Goal: Complete application form

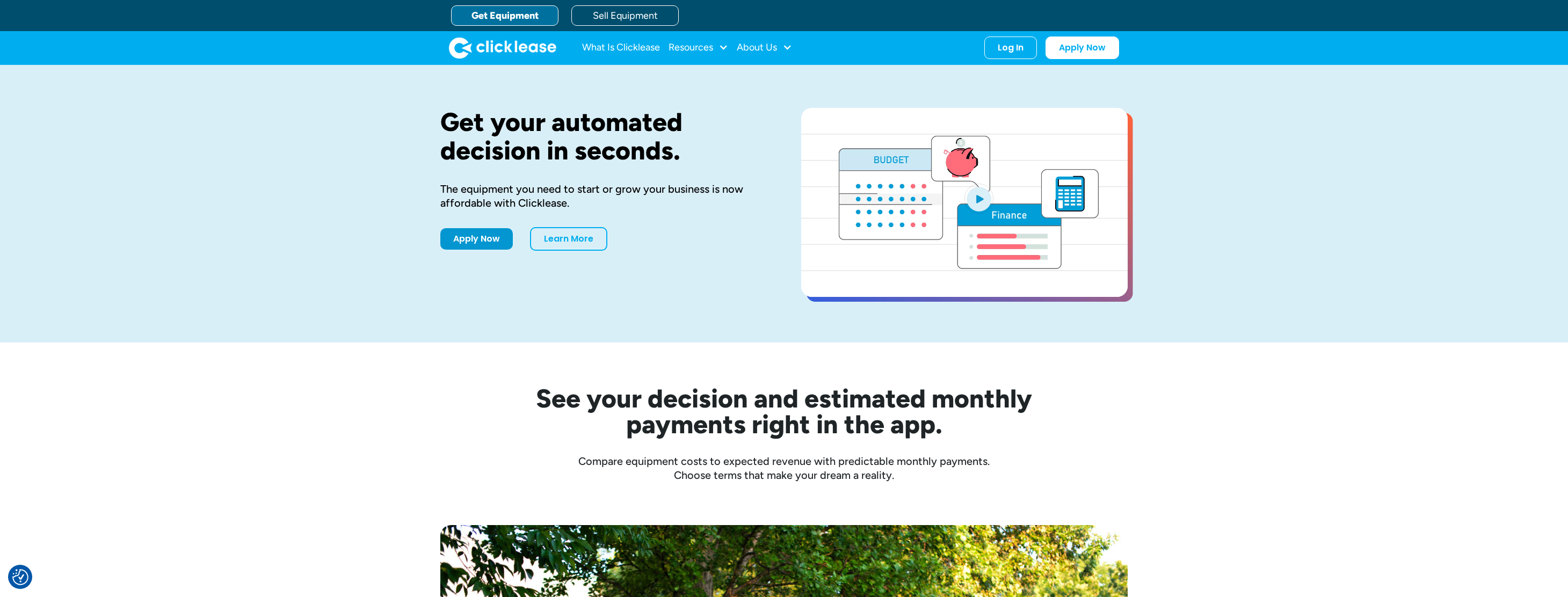
click at [543, 19] on link "Get Equipment" at bounding box center [505, 15] width 107 height 20
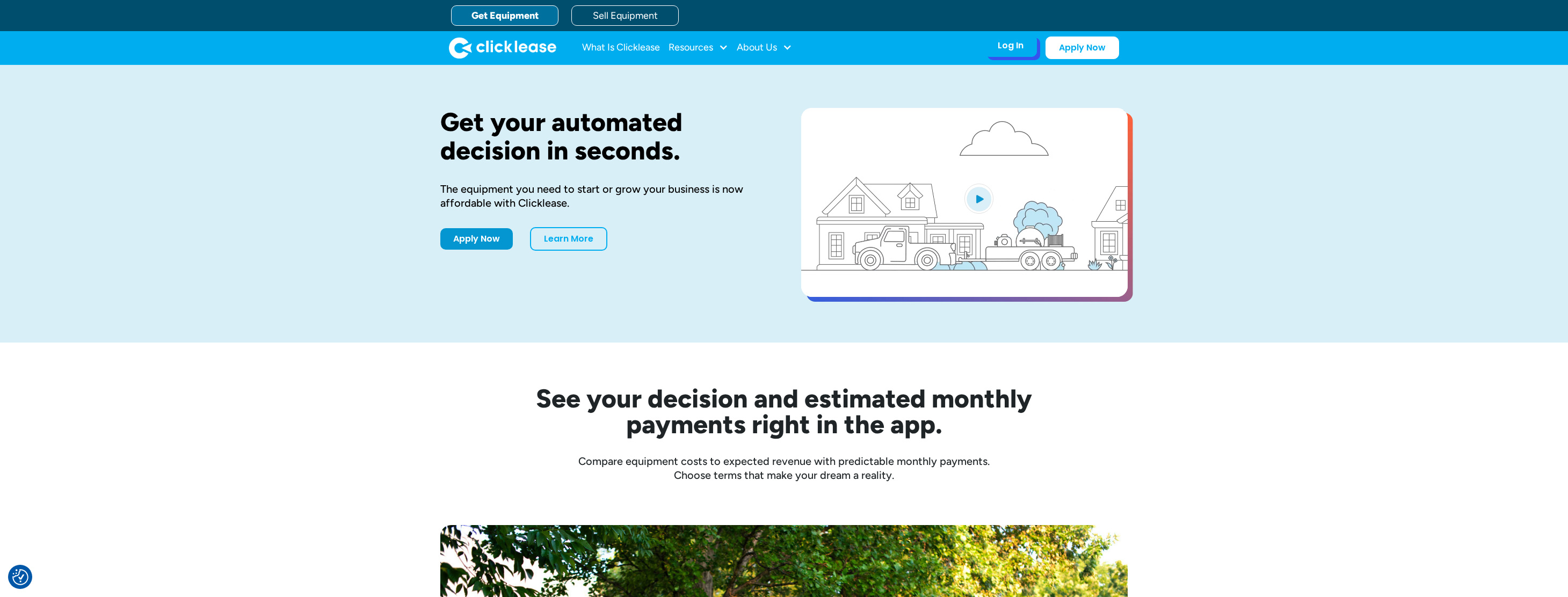
click at [1002, 53] on div "Log In Account login I use Clicklease to get my equipment Partner Portal I offe…" at bounding box center [1011, 46] width 53 height 23
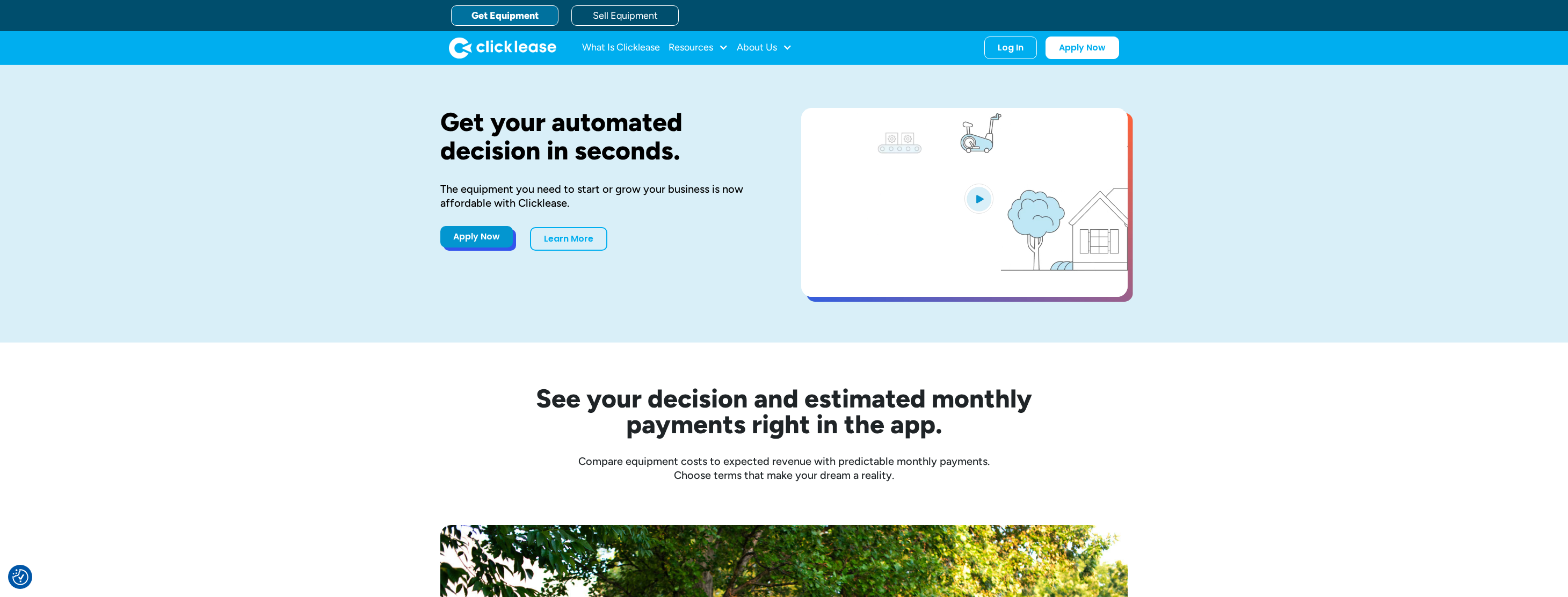
click at [461, 248] on link "Apply Now" at bounding box center [476, 237] width 72 height 21
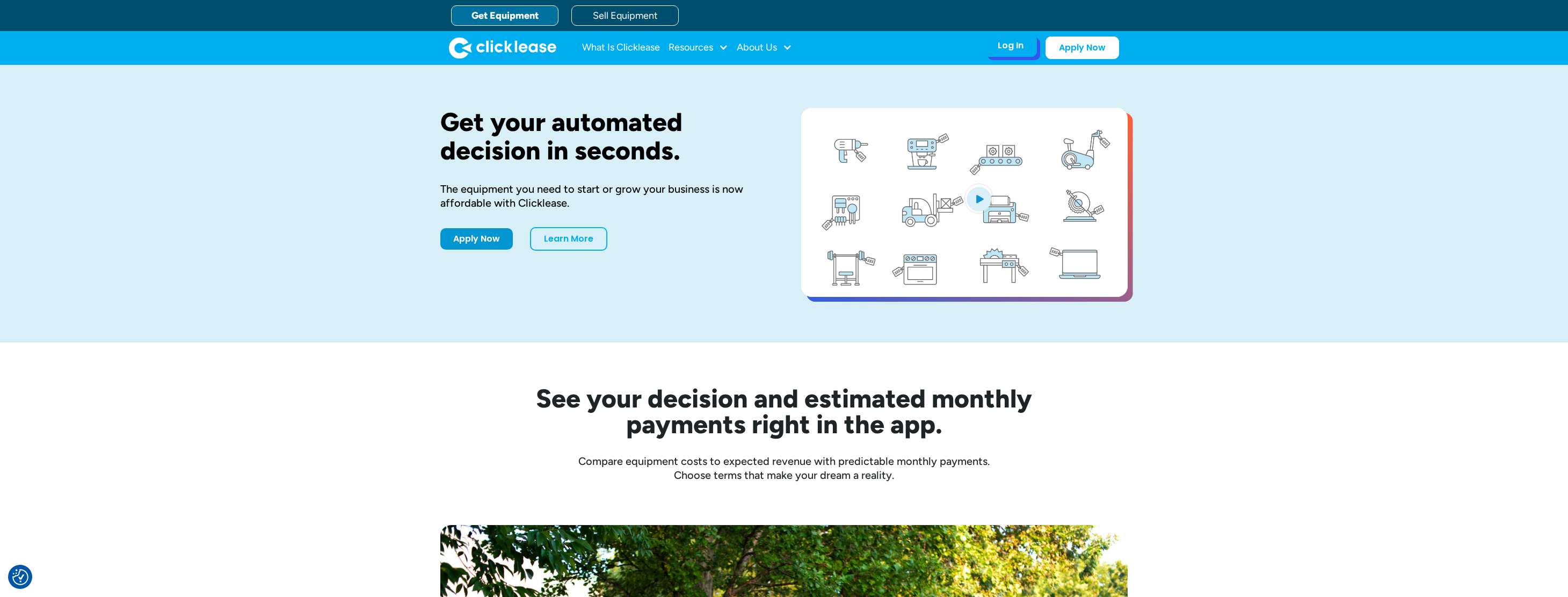
click at [1023, 45] on div "Log In" at bounding box center [1011, 45] width 26 height 11
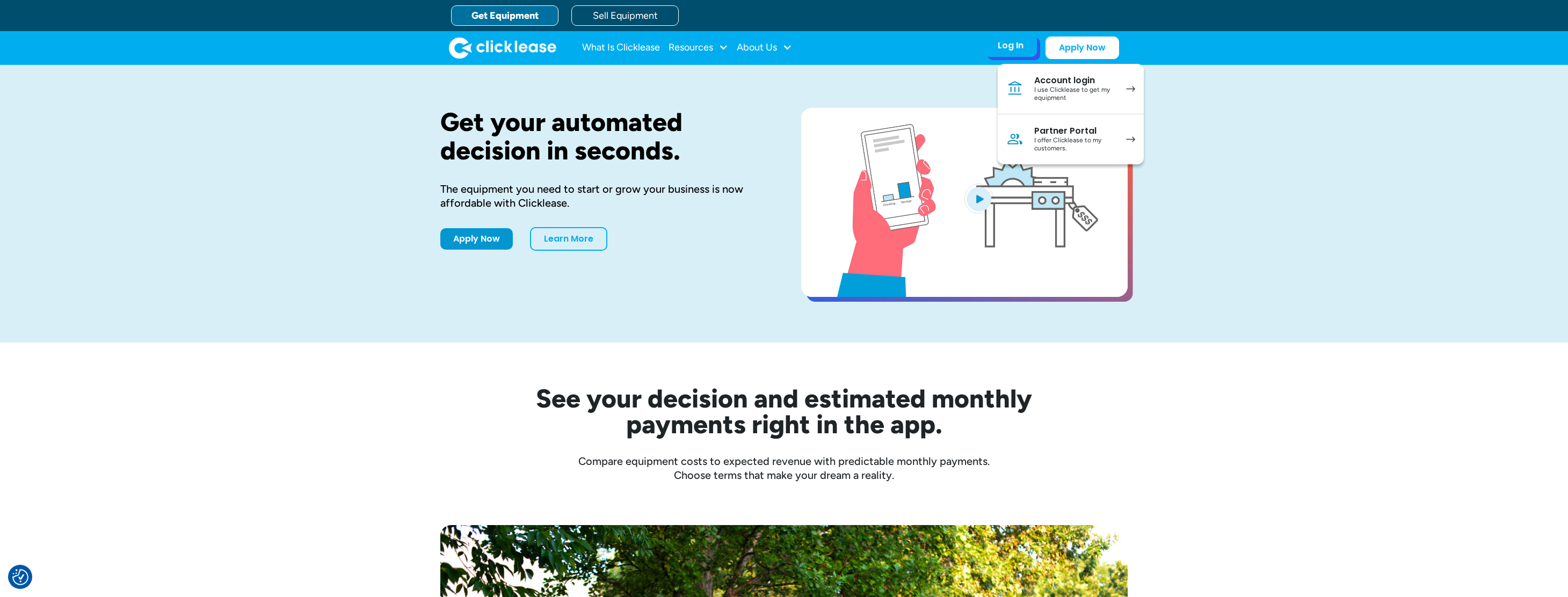
click at [1060, 131] on div "Partner Portal" at bounding box center [1074, 131] width 81 height 11
